Goal: Navigation & Orientation: Go to known website

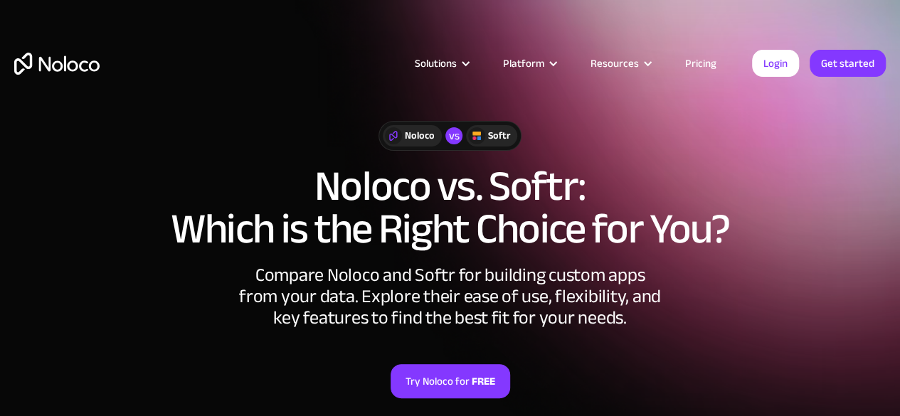
click at [81, 56] on img "home" at bounding box center [56, 64] width 85 height 22
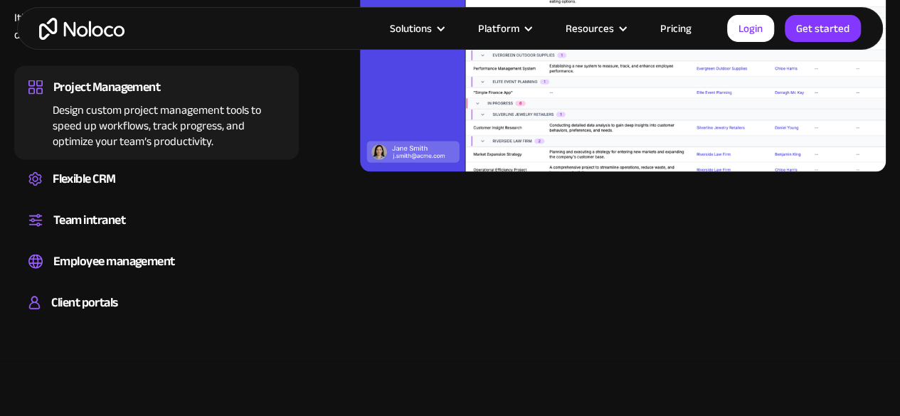
scroll to position [1423, 0]
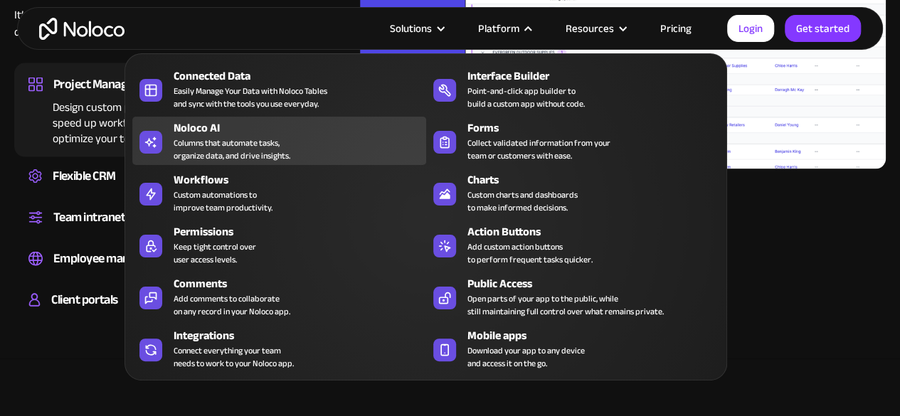
click at [250, 138] on div "Columns that automate tasks, organize data, and drive insights." at bounding box center [232, 150] width 117 height 26
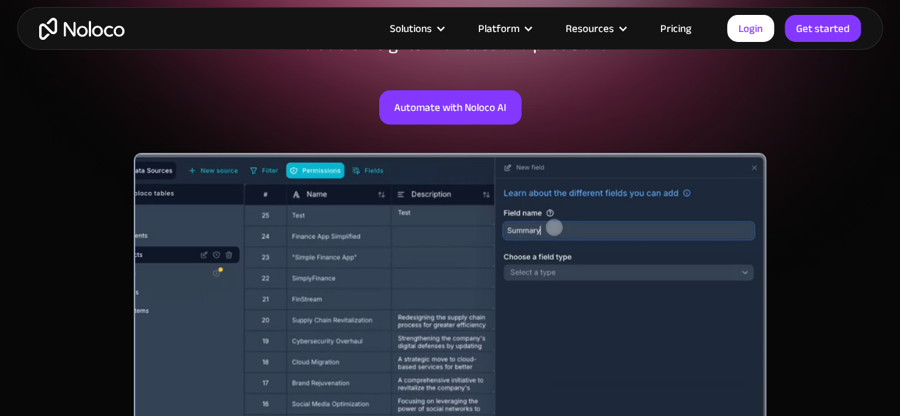
scroll to position [228, 0]
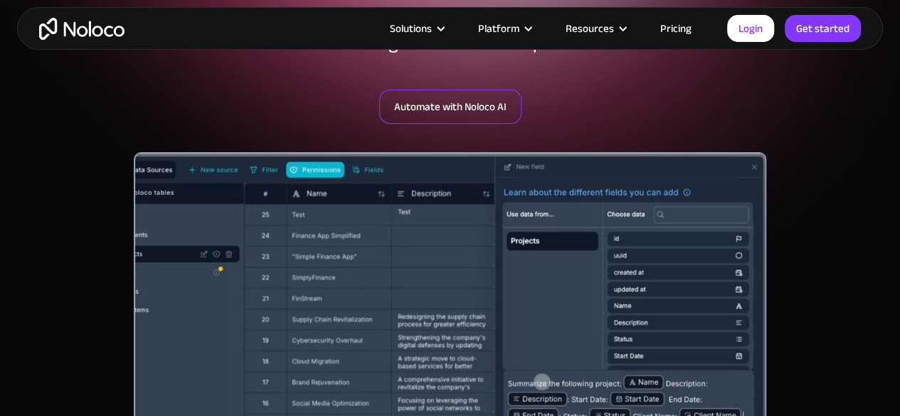
click at [463, 109] on link "Automate with Noloco AI" at bounding box center [450, 107] width 142 height 34
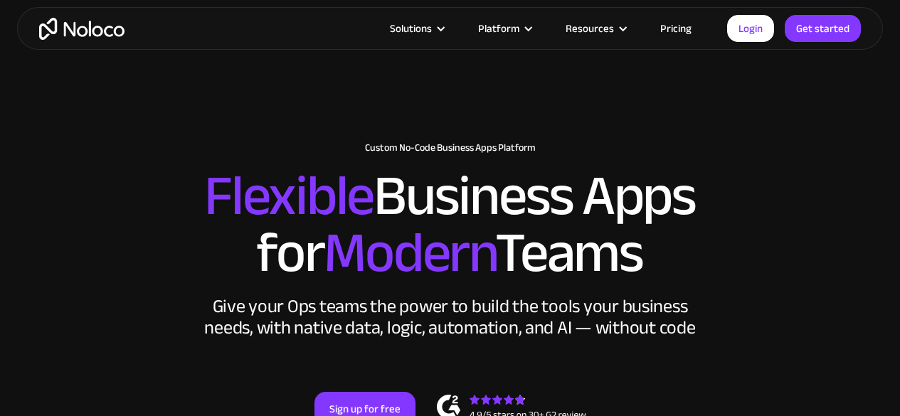
scroll to position [1423, 0]
